Goal: Find specific page/section: Find specific page/section

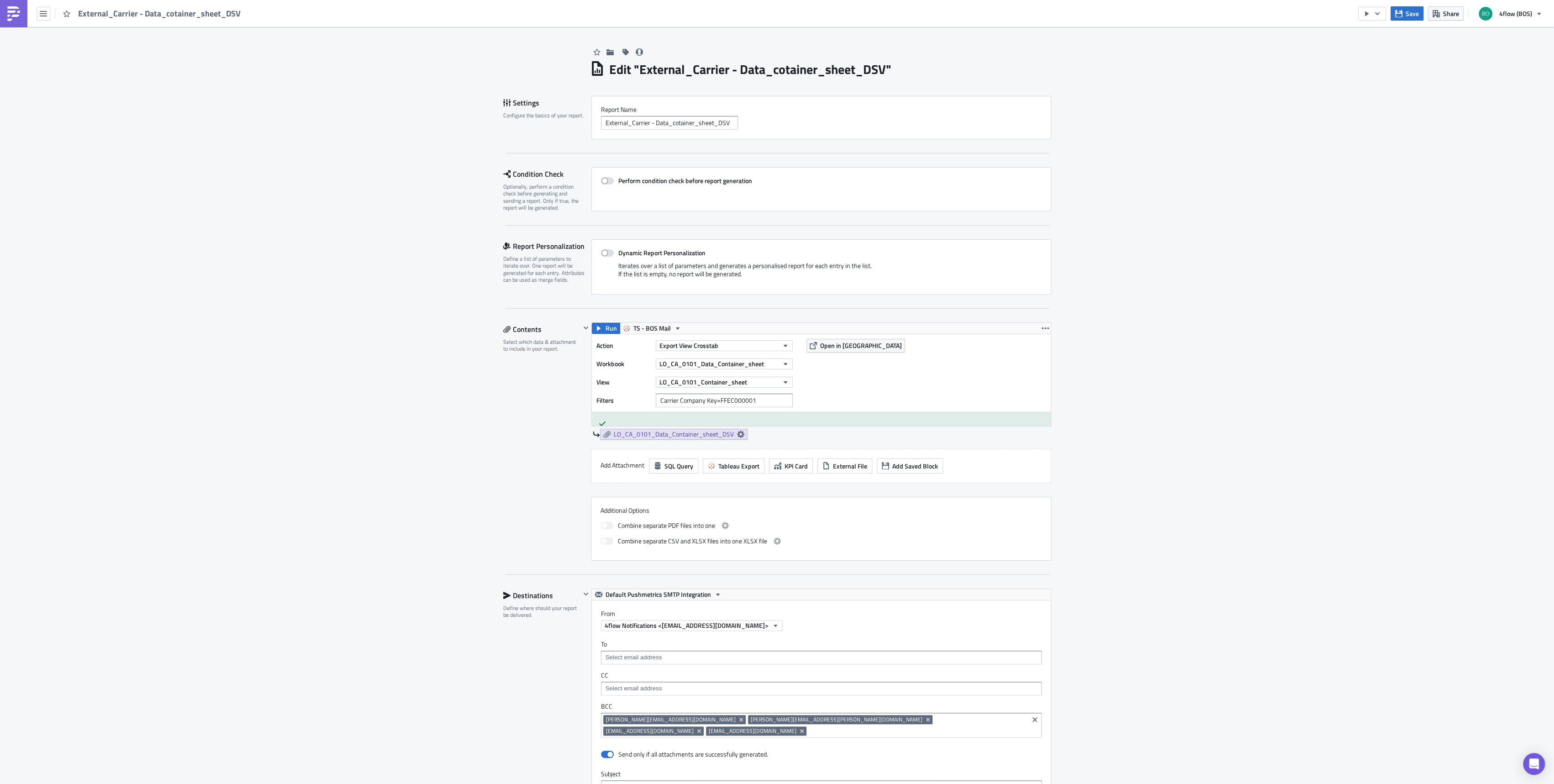
click at [51, 11] on div "External_Carrier - Data_cotainer_sheet_DSV" at bounding box center [123, 13] width 246 height 27
click at [41, 16] on icon "button" at bounding box center [43, 14] width 7 height 7
click at [68, 57] on link "Explore" at bounding box center [77, 64] width 78 height 14
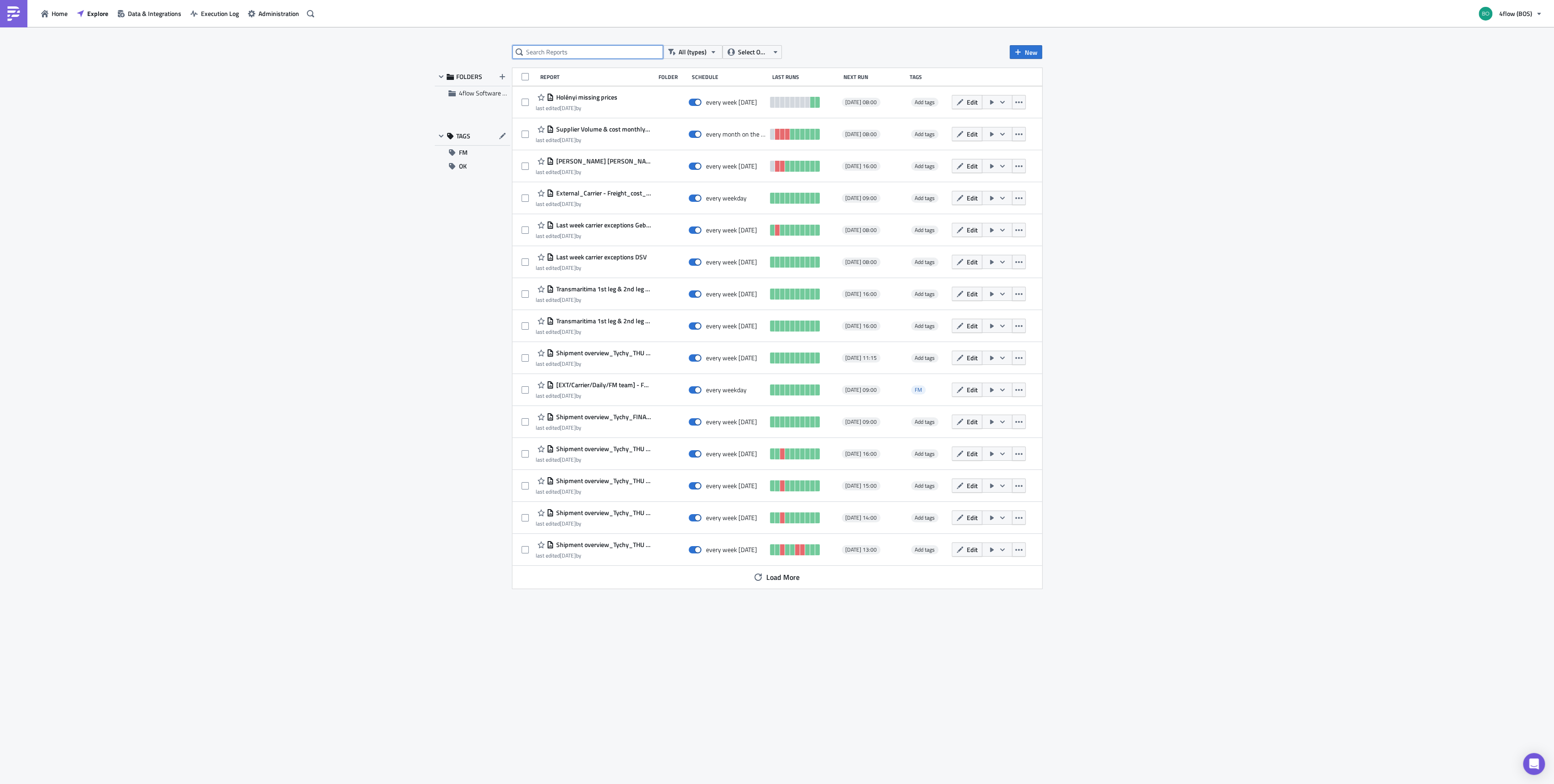
click at [607, 55] on input "text" at bounding box center [588, 52] width 151 height 14
click at [639, 290] on span "Transmaritima 1st leg & 2nd leg report" at bounding box center [602, 289] width 97 height 8
